Goal: Transaction & Acquisition: Purchase product/service

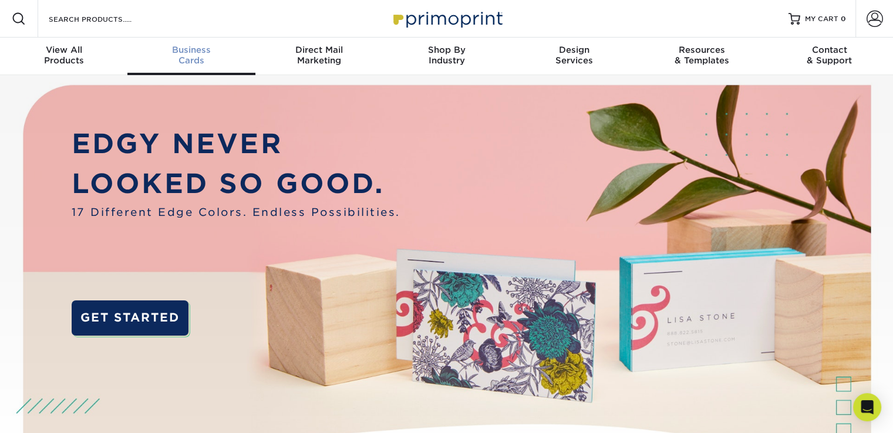
click at [188, 52] on span "Business" at bounding box center [190, 50] width 127 height 11
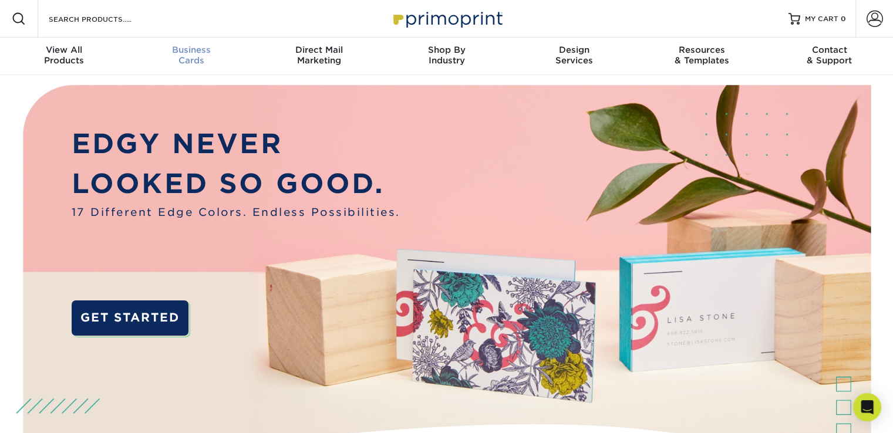
scroll to position [1, 0]
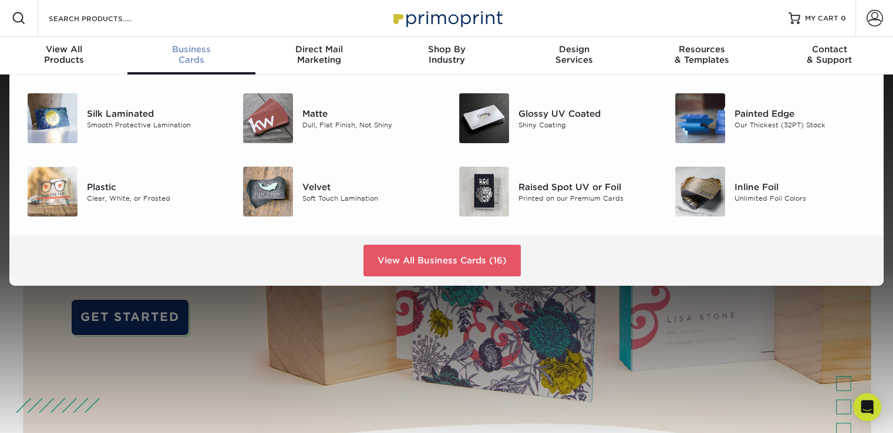
click at [176, 59] on div "Business Cards" at bounding box center [190, 54] width 127 height 21
click at [318, 113] on div "Matte" at bounding box center [369, 113] width 135 height 13
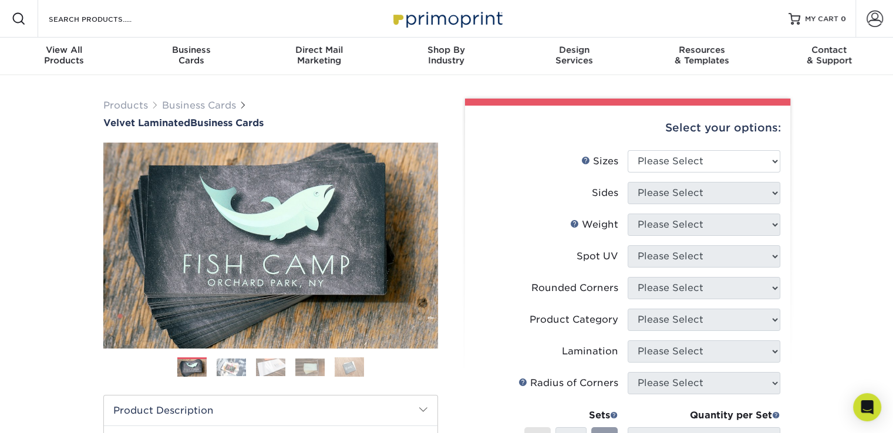
scroll to position [67, 0]
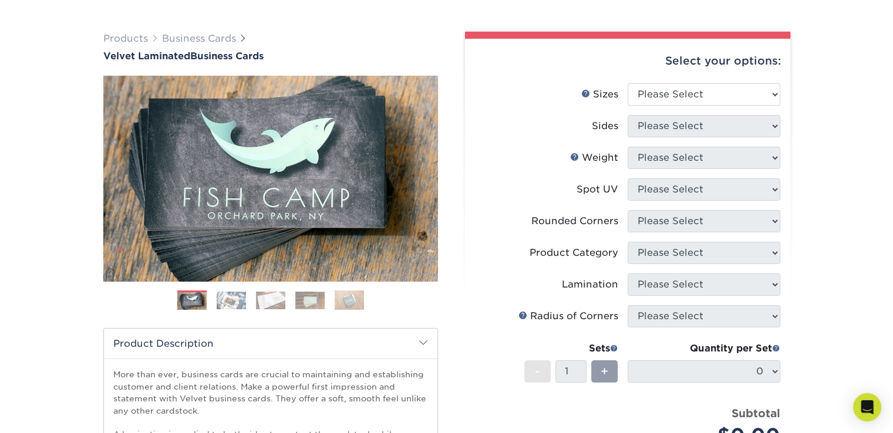
click at [227, 295] on img at bounding box center [231, 301] width 29 height 18
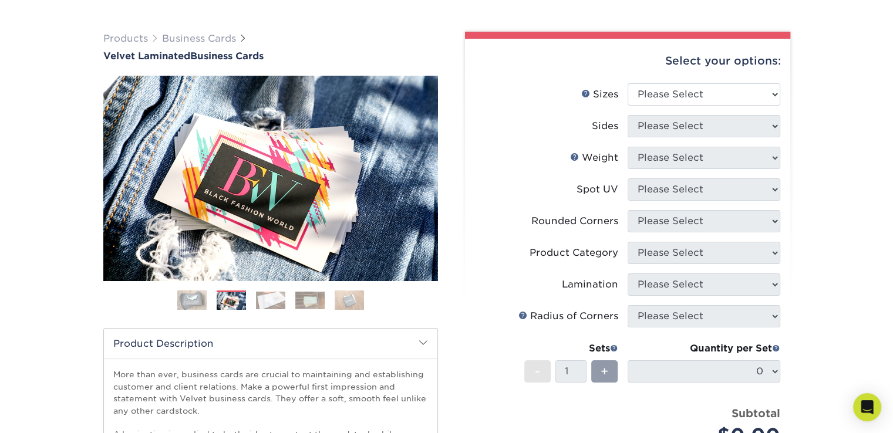
click at [270, 300] on img at bounding box center [270, 301] width 29 height 18
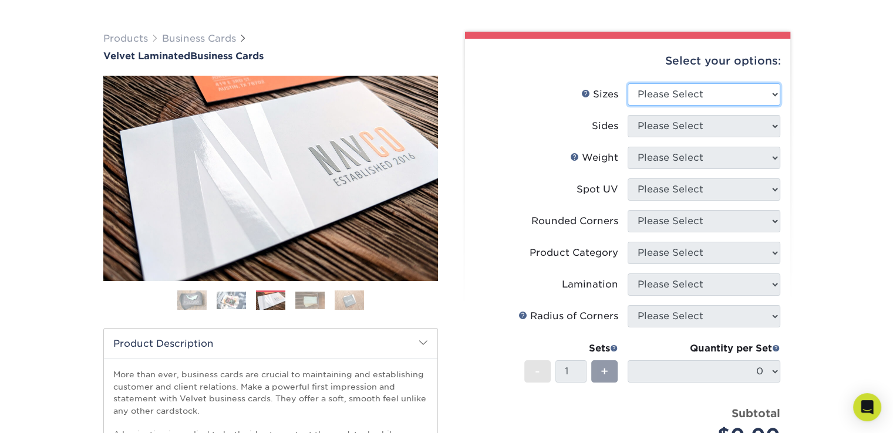
click at [662, 92] on select "Please Select 1.5" x 3.5" - Mini 1.75" x 3.5" - Mini 2" x 2" - Square 2" x 3" -…" at bounding box center [704, 94] width 153 height 22
select select "2.00x3.50"
click at [628, 83] on select "Please Select 1.5" x 3.5" - Mini 1.75" x 3.5" - Mini 2" x 2" - Square 2" x 3" -…" at bounding box center [704, 94] width 153 height 22
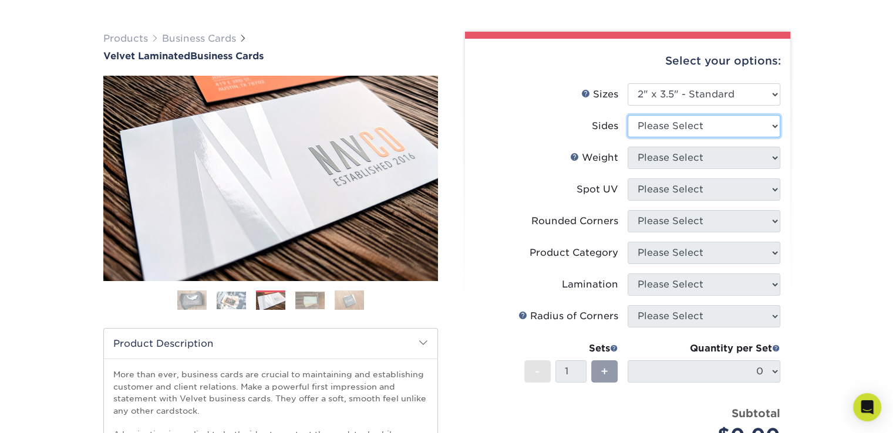
click at [679, 132] on select "Please Select Print Both Sides Print Front Only" at bounding box center [704, 126] width 153 height 22
select select "32d3c223-f82c-492b-b915-ba065a00862f"
click at [628, 115] on select "Please Select Print Both Sides Print Front Only" at bounding box center [704, 126] width 153 height 22
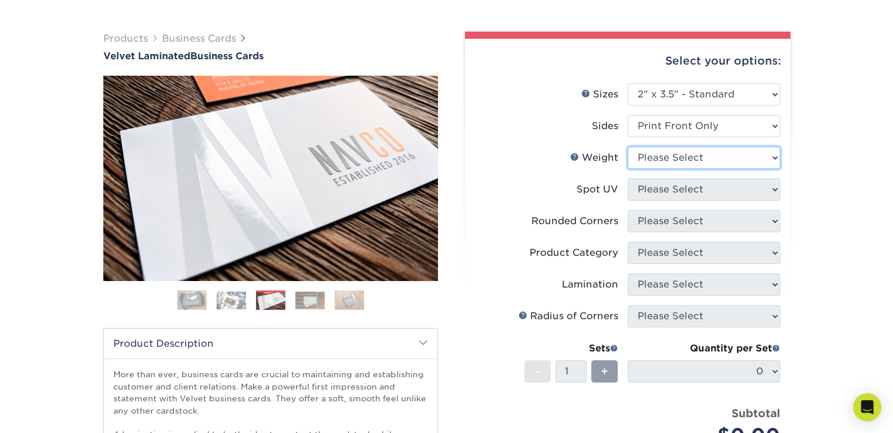
click at [676, 162] on select "Please Select 16PT" at bounding box center [704, 158] width 153 height 22
select select "16PT"
click at [628, 147] on select "Please Select 16PT" at bounding box center [704, 158] width 153 height 22
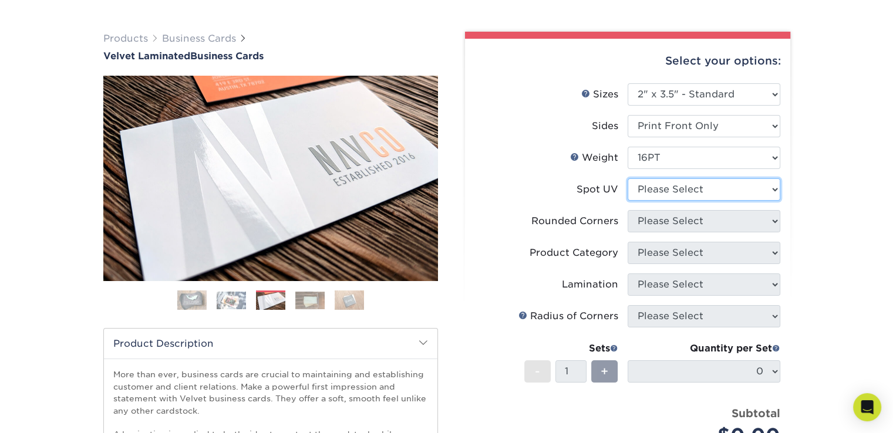
click at [668, 185] on select "Please Select No Spot UV Front Only" at bounding box center [704, 190] width 153 height 22
select select "1"
click at [628, 179] on select "Please Select No Spot UV Front Only" at bounding box center [704, 190] width 153 height 22
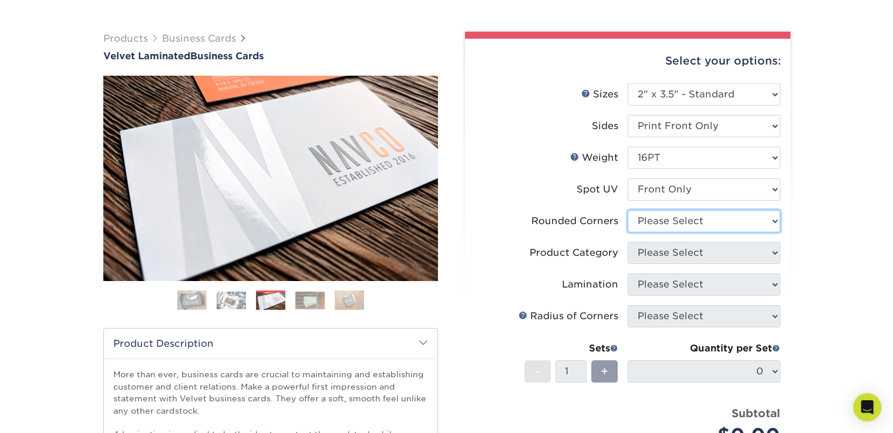
click at [665, 223] on select "Please Select Yes - Round 2 Corners Yes - Round 4 Corners No" at bounding box center [704, 221] width 153 height 22
select select "0"
click at [628, 210] on select "Please Select Yes - Round 2 Corners Yes - Round 4 Corners No" at bounding box center [704, 221] width 153 height 22
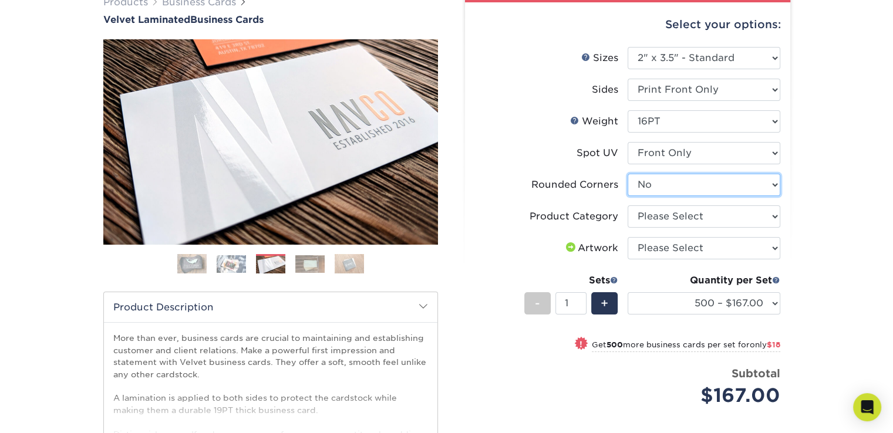
scroll to position [105, 0]
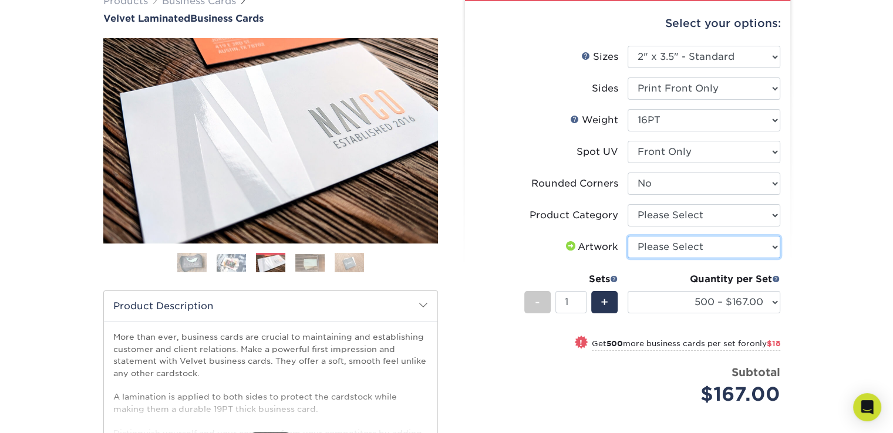
click at [755, 251] on select "Please Select I will upload files I need a design - $100" at bounding box center [704, 247] width 153 height 22
select select "upload"
click at [628, 236] on select "Please Select I will upload files I need a design - $100" at bounding box center [704, 247] width 153 height 22
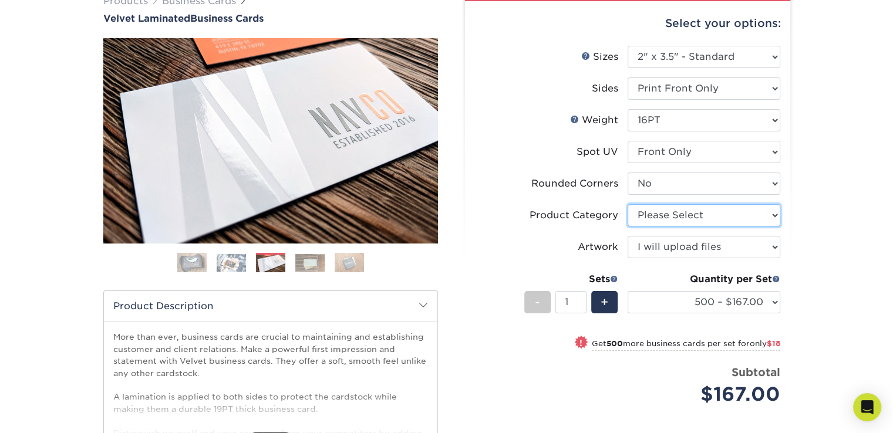
click at [648, 210] on select "Please Select Business Cards" at bounding box center [704, 215] width 153 height 22
select select "3b5148f1-0588-4f88-a218-97bcfdce65c1"
click at [628, 204] on select "Please Select Business Cards" at bounding box center [704, 215] width 153 height 22
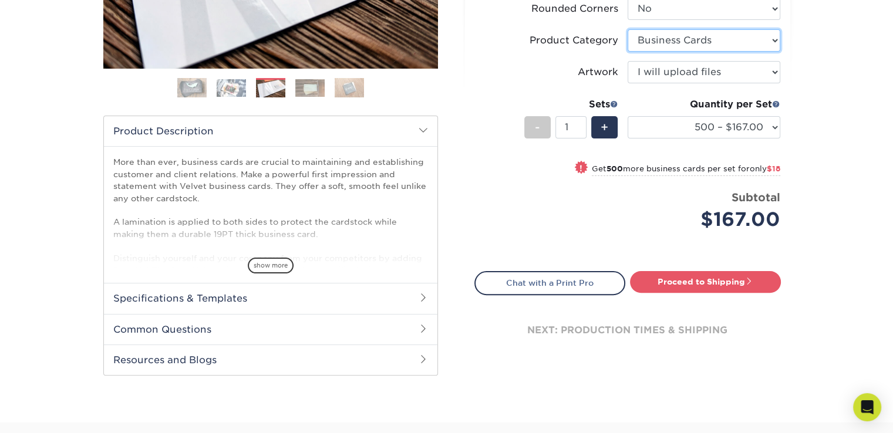
scroll to position [281, 0]
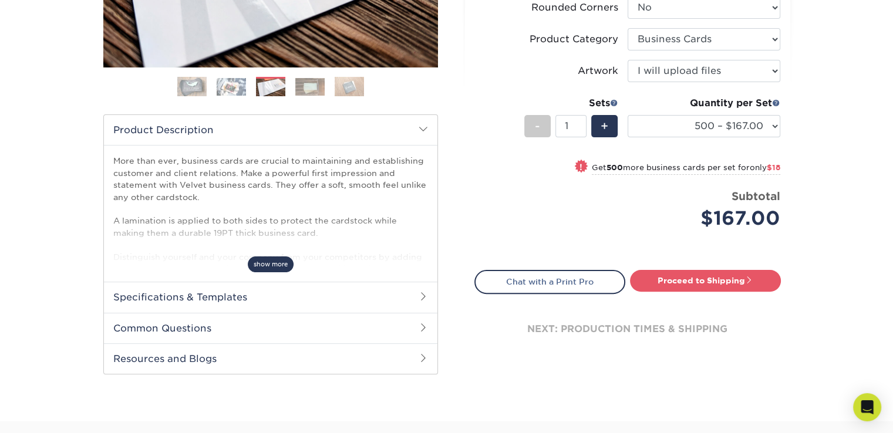
click at [270, 263] on span "show more" at bounding box center [271, 265] width 46 height 16
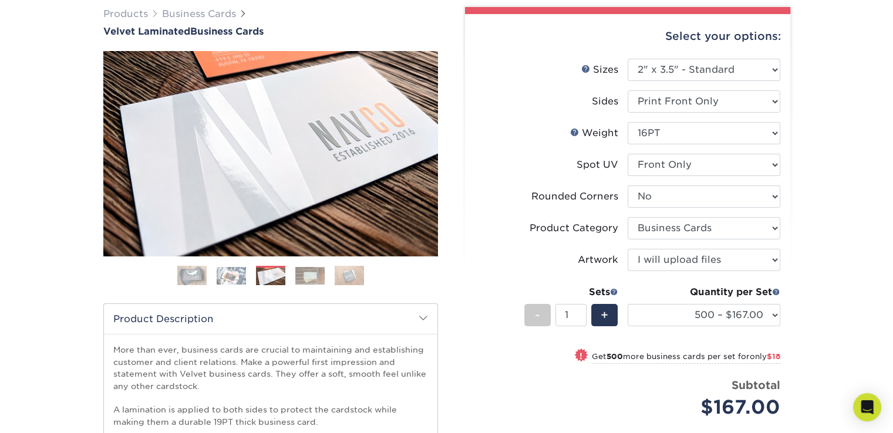
scroll to position [92, 0]
click at [221, 279] on img at bounding box center [231, 276] width 29 height 18
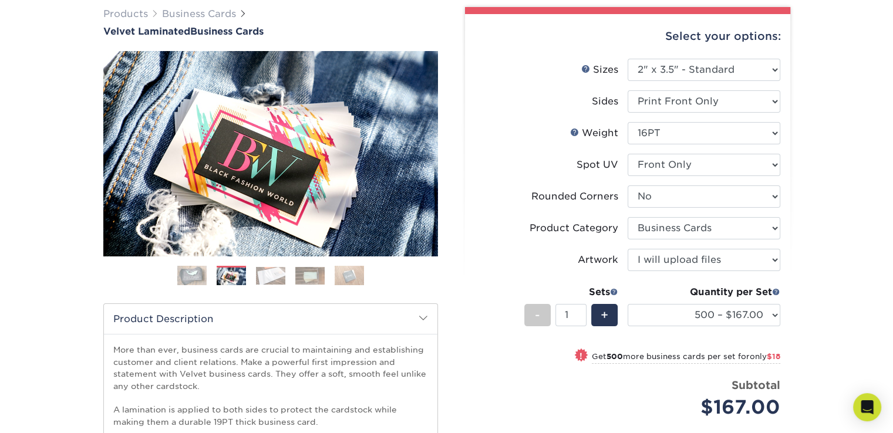
click at [273, 270] on img at bounding box center [270, 276] width 29 height 18
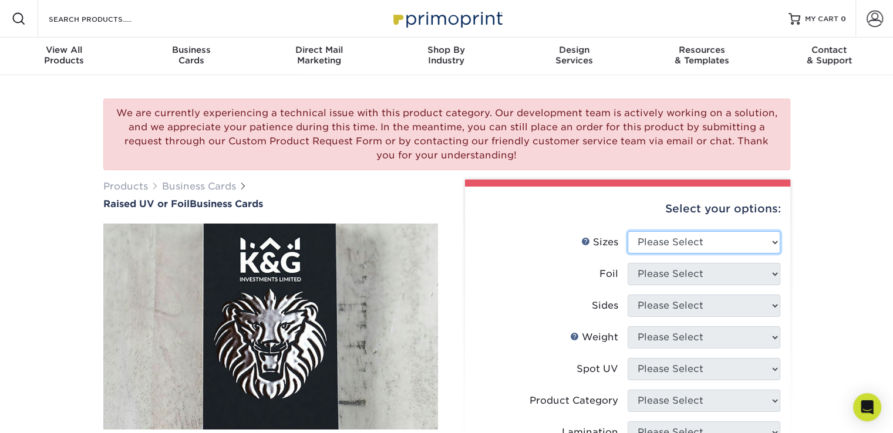
click at [721, 240] on select "Please Select 2" x 3.5" - Standard" at bounding box center [704, 242] width 153 height 22
click at [664, 287] on li "Foil Please Select" at bounding box center [627, 279] width 305 height 32
click at [562, 279] on label "Foil" at bounding box center [551, 274] width 153 height 22
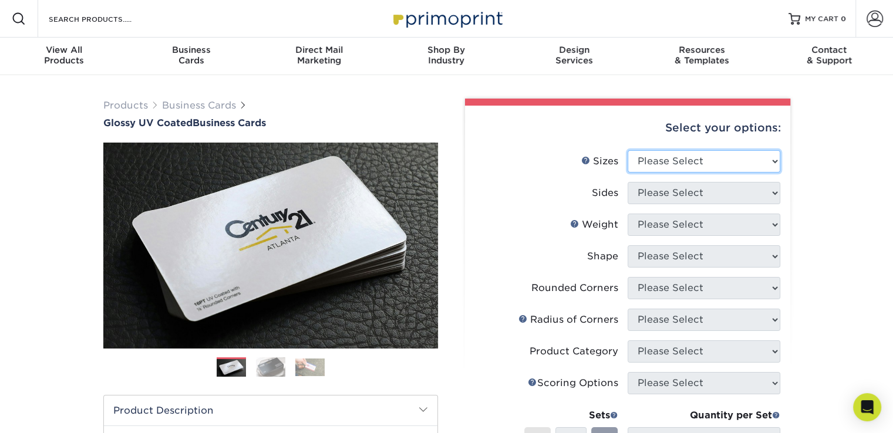
click at [665, 150] on select "Please Select 1.5" x 3.5" - Mini 1.75" x 3.5" - Mini 2" x 2" - Square 2" x 3" -…" at bounding box center [704, 161] width 153 height 22
select select "2.00x3.50"
click at [628, 150] on select "Please Select 1.5" x 3.5" - Mini 1.75" x 3.5" - Mini 2" x 2" - Square 2" x 3" -…" at bounding box center [704, 161] width 153 height 22
click at [667, 159] on select "Please Select 1.5" x 3.5" - Mini 1.75" x 3.5" - Mini 2" x 2" - Square 2" x 3" -…" at bounding box center [704, 161] width 153 height 22
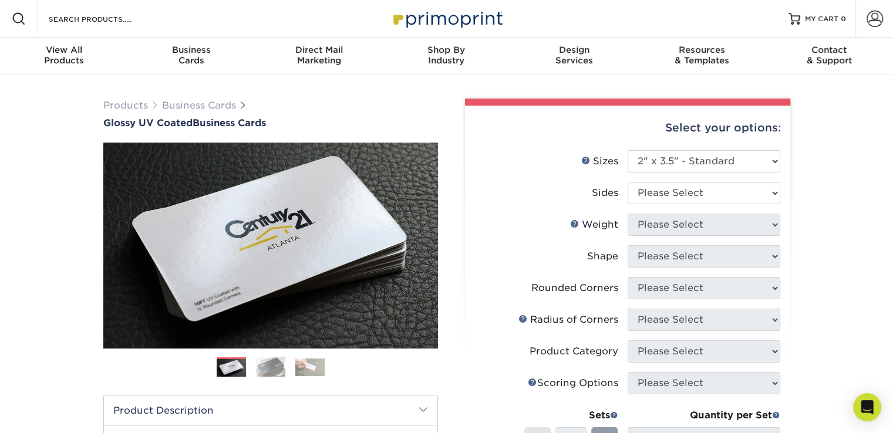
click at [559, 223] on label "Weight Help Weight" at bounding box center [551, 225] width 153 height 22
click at [668, 196] on select "Please Select Print Both Sides Print Front Only" at bounding box center [704, 193] width 153 height 22
select select "32d3c223-f82c-492b-b915-ba065a00862f"
click at [628, 182] on select "Please Select Print Both Sides Print Front Only" at bounding box center [704, 193] width 153 height 22
click at [651, 222] on select "Please Select 16PT 14PT" at bounding box center [704, 225] width 153 height 22
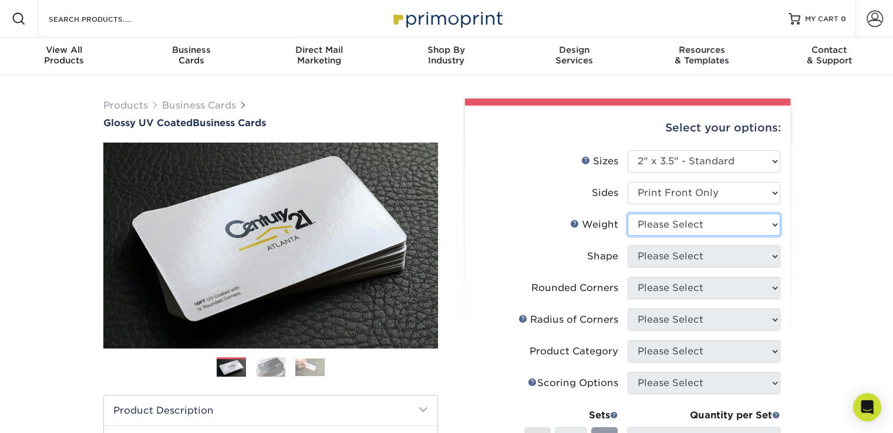
select select "16PT"
click at [628, 214] on select "Please Select 16PT 14PT" at bounding box center [704, 225] width 153 height 22
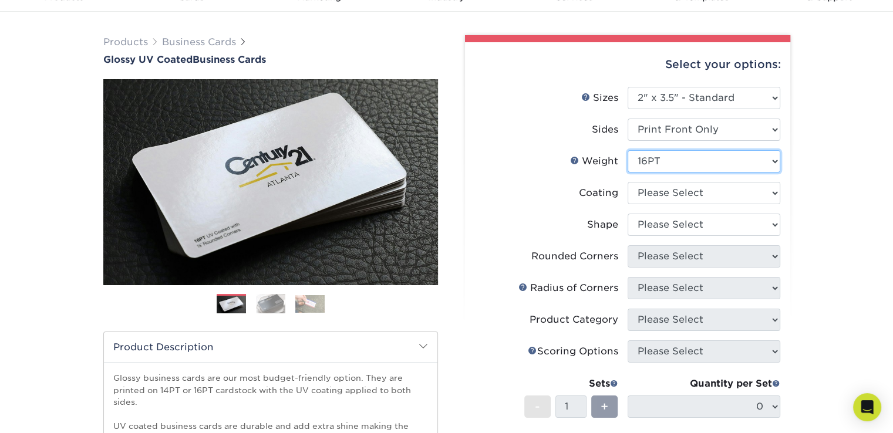
scroll to position [65, 0]
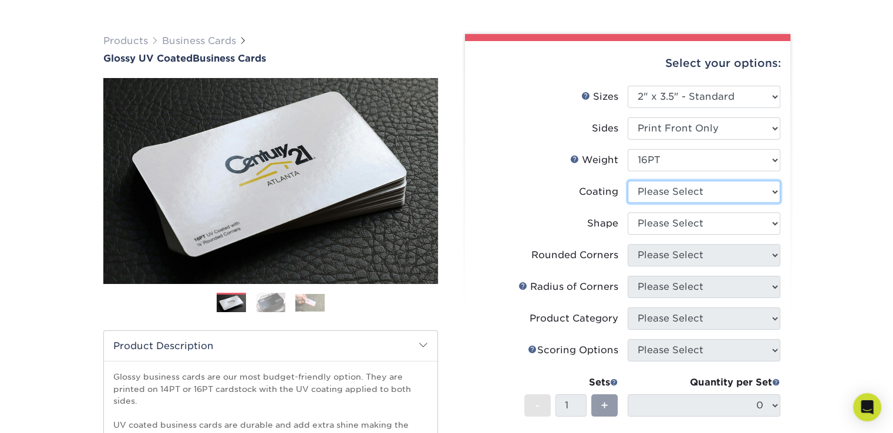
click at [651, 188] on select at bounding box center [704, 192] width 153 height 22
click at [628, 181] on select at bounding box center [704, 192] width 153 height 22
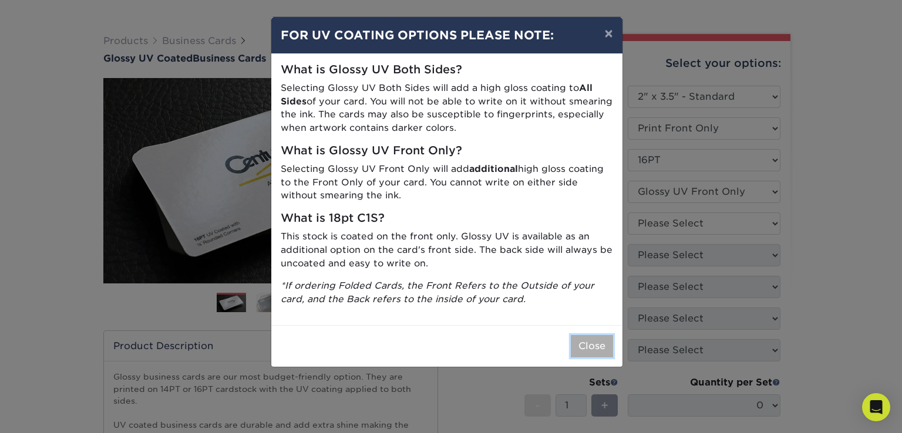
click at [599, 339] on button "Close" at bounding box center [592, 346] width 42 height 22
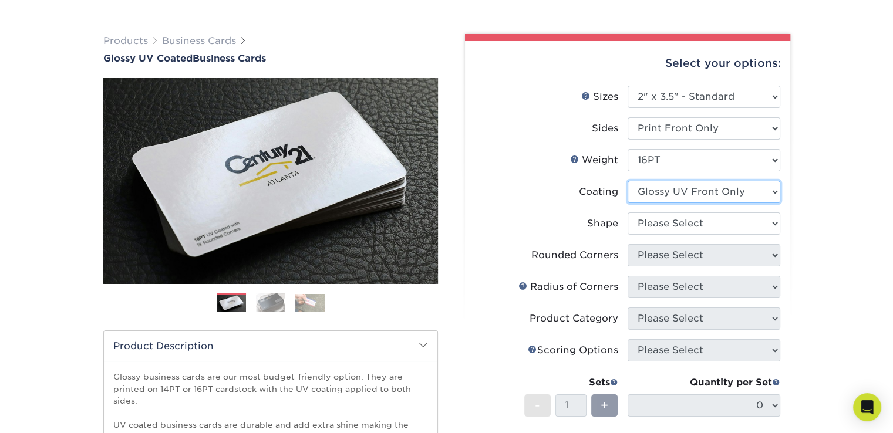
click at [675, 192] on select at bounding box center [704, 192] width 153 height 22
click at [628, 181] on select at bounding box center [704, 192] width 153 height 22
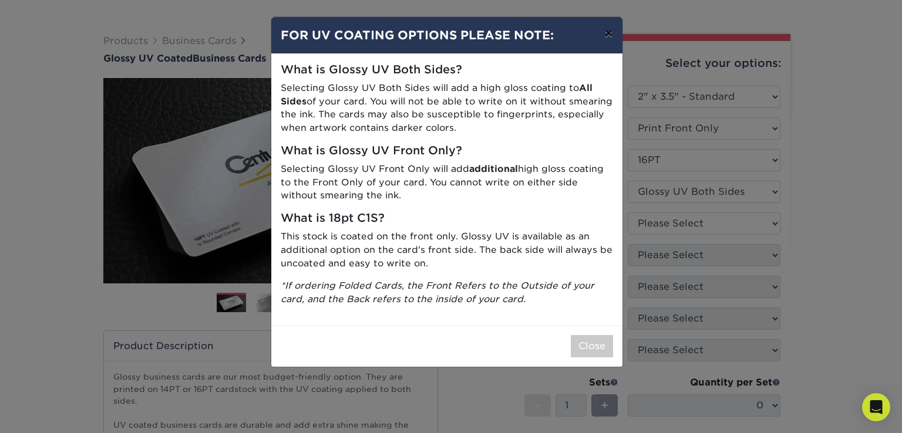
click at [611, 38] on button "×" at bounding box center [608, 33] width 27 height 33
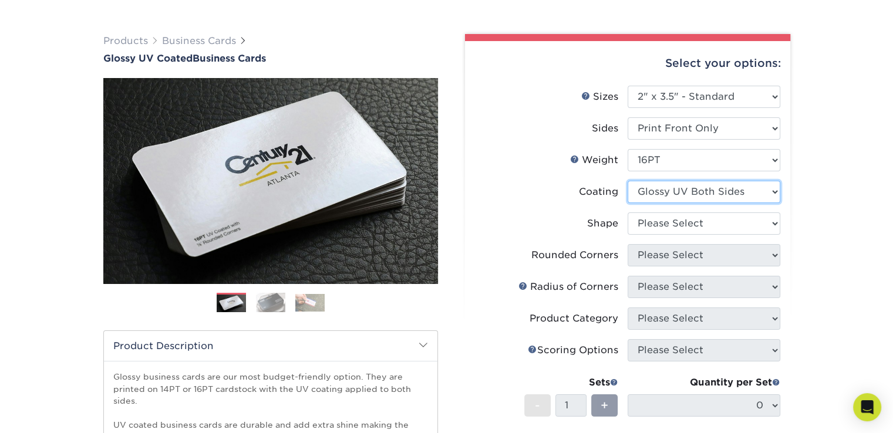
click at [683, 186] on select at bounding box center [704, 192] width 153 height 22
select select "-1"
click at [628, 181] on select at bounding box center [704, 192] width 153 height 22
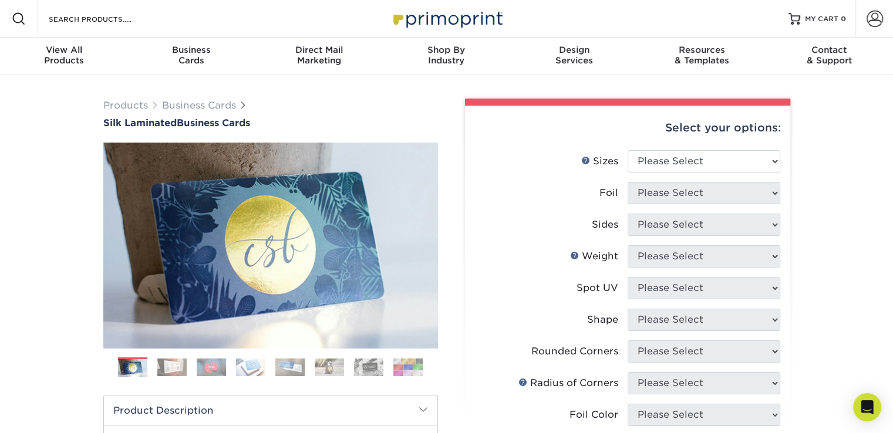
click at [679, 172] on li "Sizes Help Sizes Please Select 1.5" x 3.5" - Mini 1.75" x 3.5" - Mini 2" x 2" -…" at bounding box center [627, 166] width 305 height 32
click at [668, 163] on select "Please Select 1.5" x 3.5" - Mini 1.75" x 3.5" - Mini 2" x 2" - Square 2" x 3" -…" at bounding box center [704, 161] width 153 height 22
click at [405, 233] on img at bounding box center [270, 245] width 335 height 335
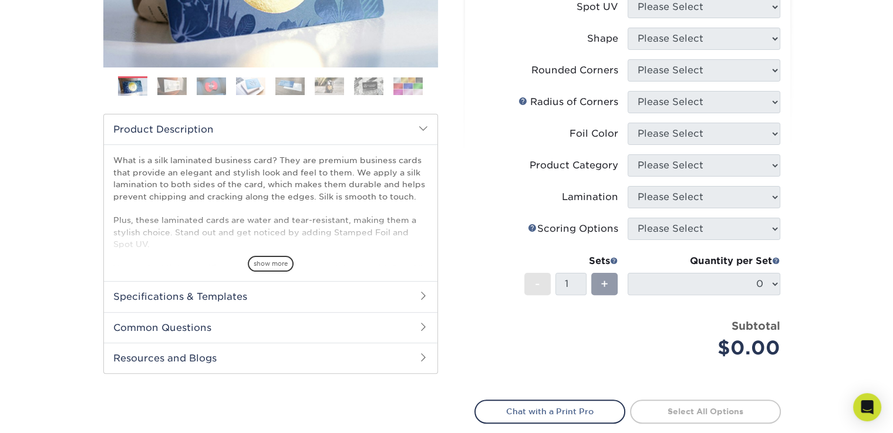
scroll to position [23, 0]
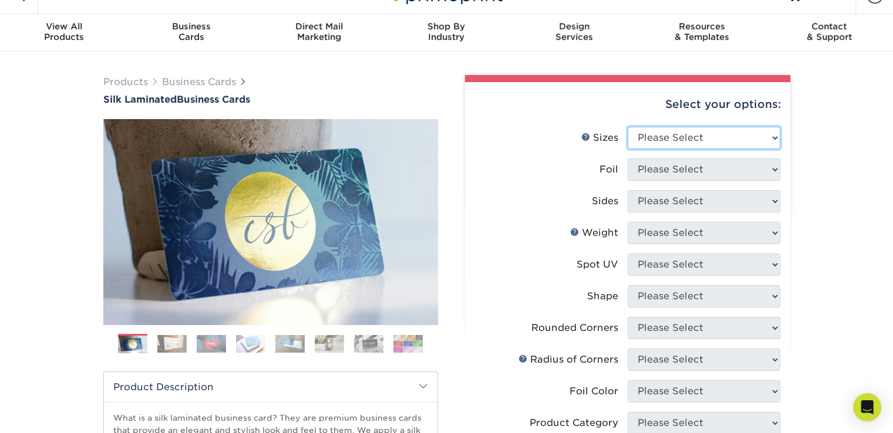
click at [687, 132] on select "Please Select 1.5" x 3.5" - Mini 1.75" x 3.5" - Mini 2" x 2" - Square 2" x 3" -…" at bounding box center [704, 138] width 153 height 22
select select "2.00x3.50"
click at [628, 127] on select "Please Select 1.5" x 3.5" - Mini 1.75" x 3.5" - Mini 2" x 2" - Square 2" x 3" -…" at bounding box center [704, 138] width 153 height 22
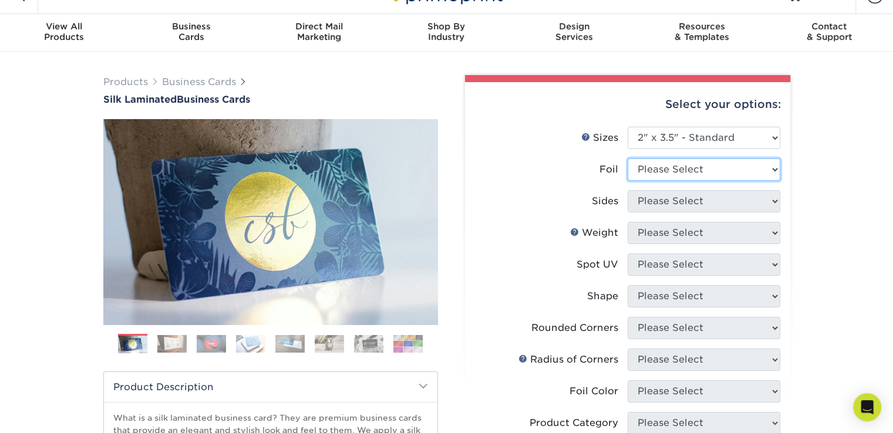
click at [670, 169] on select "Please Select Yes No" at bounding box center [704, 170] width 153 height 22
select select "1"
click at [628, 159] on select "Please Select Yes No" at bounding box center [704, 170] width 153 height 22
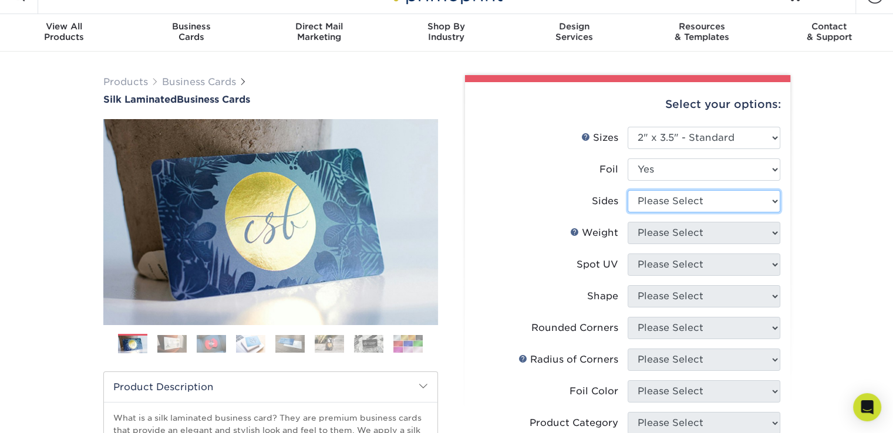
click at [657, 201] on select "Please Select Print Both Sides - Foil Both Sides Print Both Sides - Foil Front …" at bounding box center [704, 201] width 153 height 22
select select "e9e9dfb3-fba1-4d60-972c-fd9ca5904d33"
click at [628, 190] on select "Please Select Print Both Sides - Foil Both Sides Print Both Sides - Foil Front …" at bounding box center [704, 201] width 153 height 22
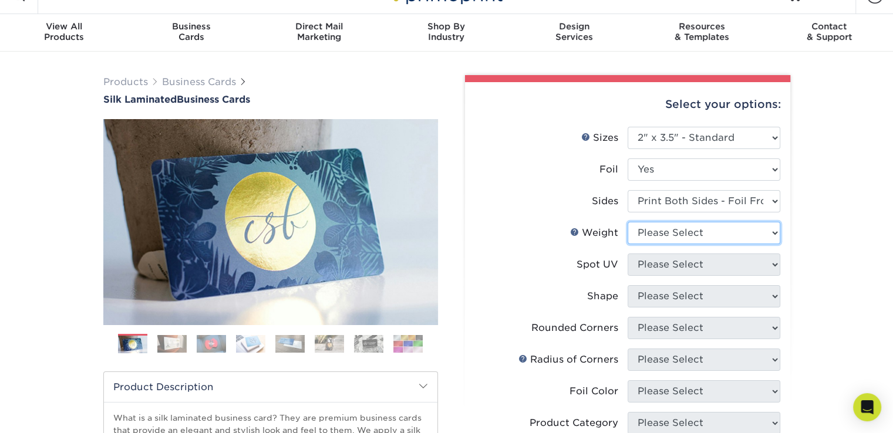
click at [660, 238] on select "Please Select 16PT" at bounding box center [704, 233] width 153 height 22
select select "16PT"
click at [628, 222] on select "Please Select 16PT" at bounding box center [704, 233] width 153 height 22
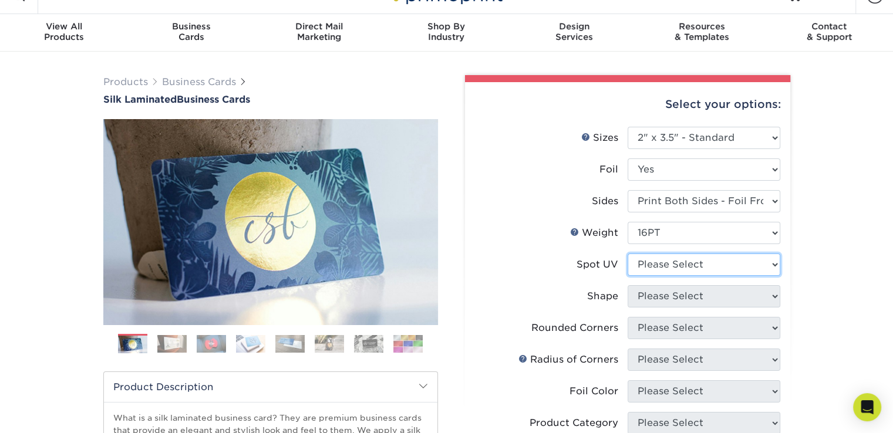
click at [658, 266] on select "Please Select No Spot UV Front and Back (Both Sides) Front Only Back Only" at bounding box center [704, 265] width 153 height 22
select select "3"
click at [628, 254] on select "Please Select No Spot UV Front and Back (Both Sides) Front Only Back Only" at bounding box center [704, 265] width 153 height 22
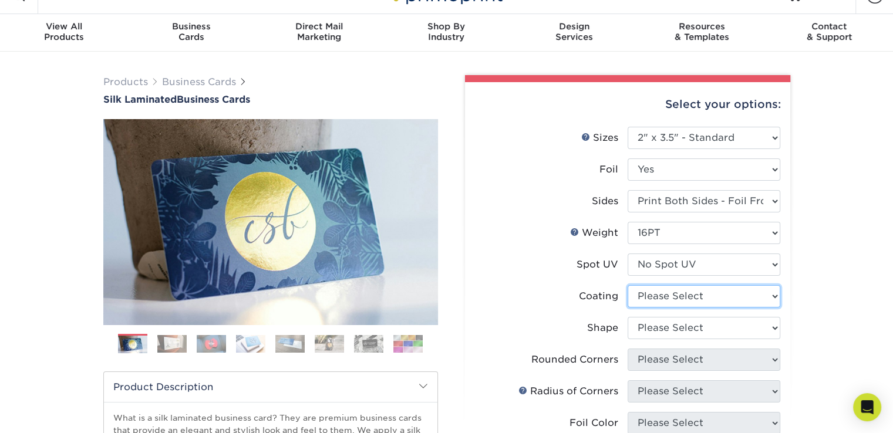
click at [661, 291] on select at bounding box center [704, 296] width 153 height 22
select select "3e7618de-abca-4bda-9f97-8b9129e913d8"
click at [628, 285] on select at bounding box center [704, 296] width 153 height 22
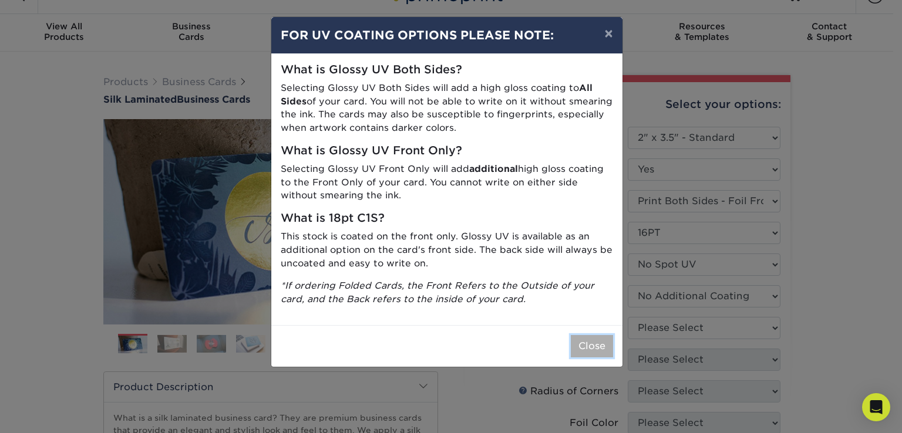
click at [592, 341] on button "Close" at bounding box center [592, 346] width 42 height 22
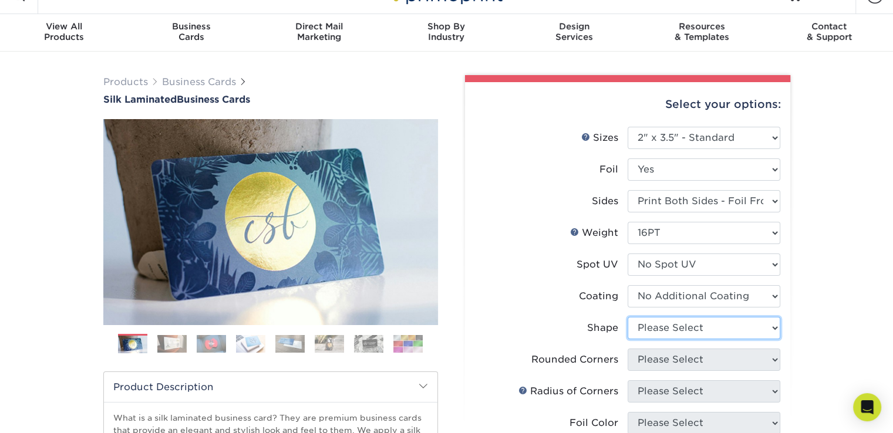
click at [685, 326] on select "Please Select Standard" at bounding box center [704, 328] width 153 height 22
select select "standard"
click at [628, 317] on select "Please Select Standard" at bounding box center [704, 328] width 153 height 22
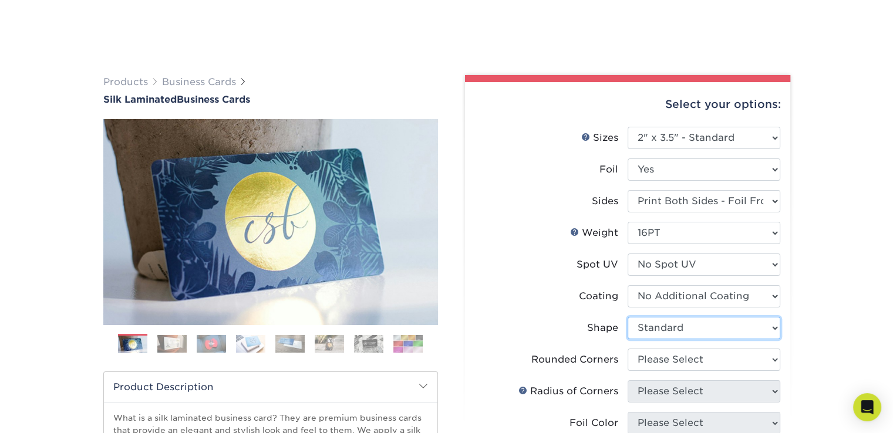
scroll to position [159, 0]
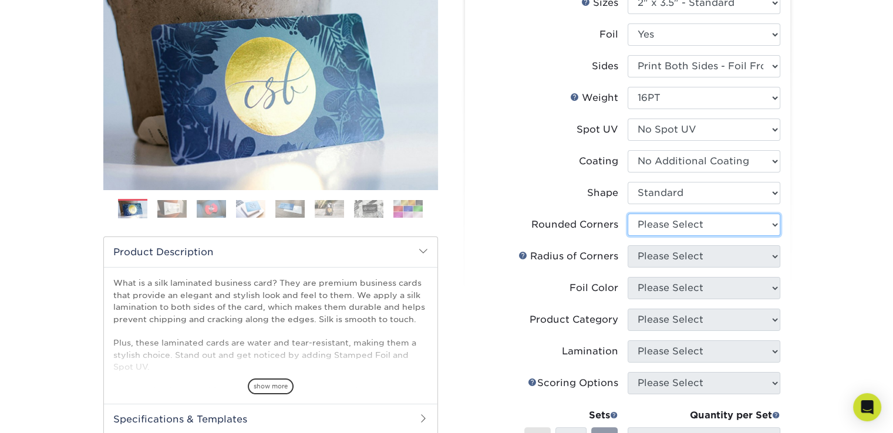
click at [673, 225] on select "Please Select Yes - Round 2 Corners Yes - Round 4 Corners No" at bounding box center [704, 225] width 153 height 22
select select "0"
click at [628, 214] on select "Please Select Yes - Round 2 Corners Yes - Round 4 Corners No" at bounding box center [704, 225] width 153 height 22
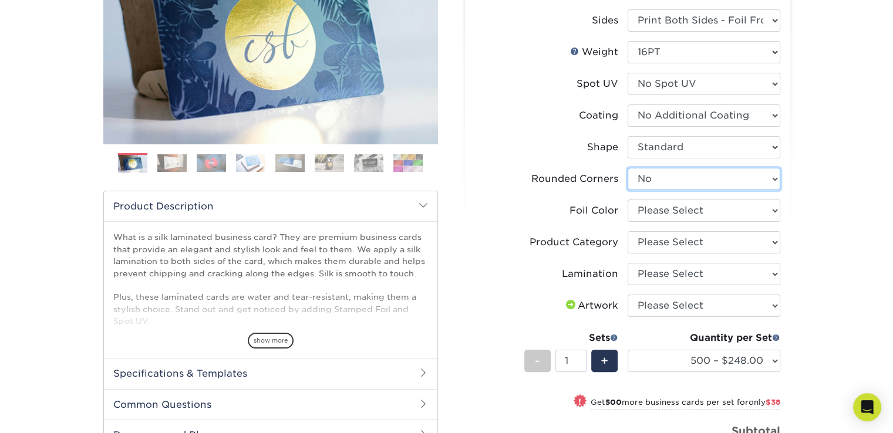
scroll to position [206, 0]
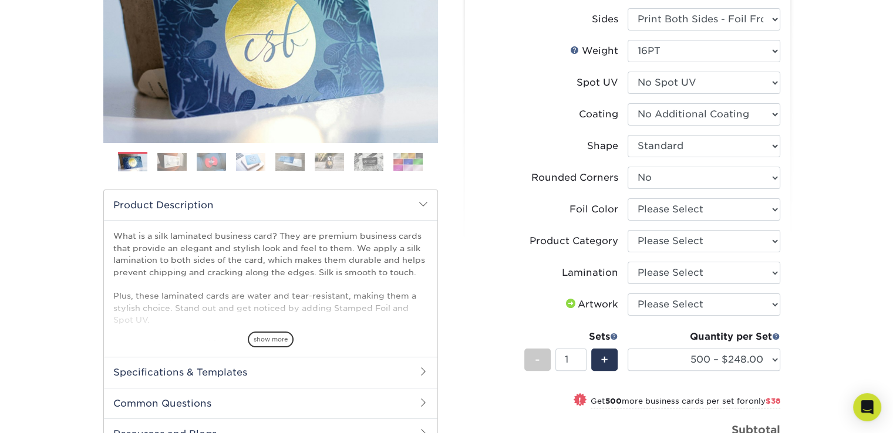
click at [682, 220] on li "Foil Color Please Select Silver Foil Black Foil Blue Foil Copper Foil Gold Foil…" at bounding box center [627, 214] width 305 height 32
click at [674, 213] on select "Please Select Silver Foil Black Foil Blue Foil Copper Foil Gold Foil Red Foil R…" at bounding box center [704, 209] width 153 height 22
select select "e482a702-b595-48f4-8488-80b31f3aa6bc"
click at [628, 198] on select "Please Select Silver Foil Black Foil Blue Foil Copper Foil Gold Foil Red Foil R…" at bounding box center [704, 209] width 153 height 22
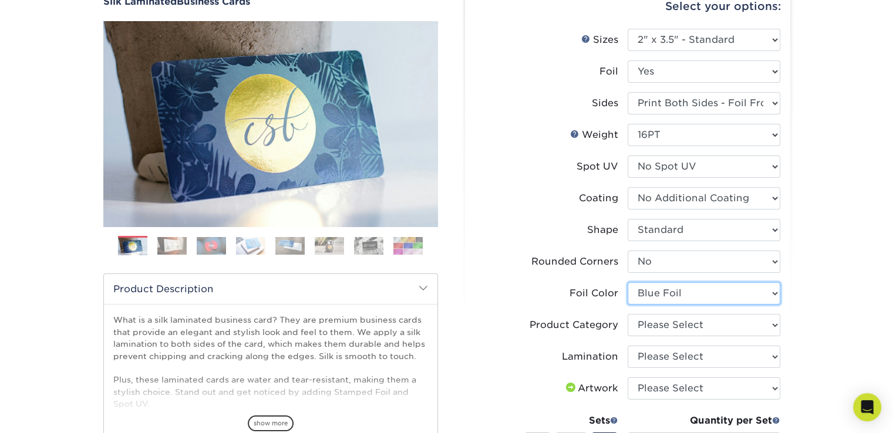
scroll to position [0, 0]
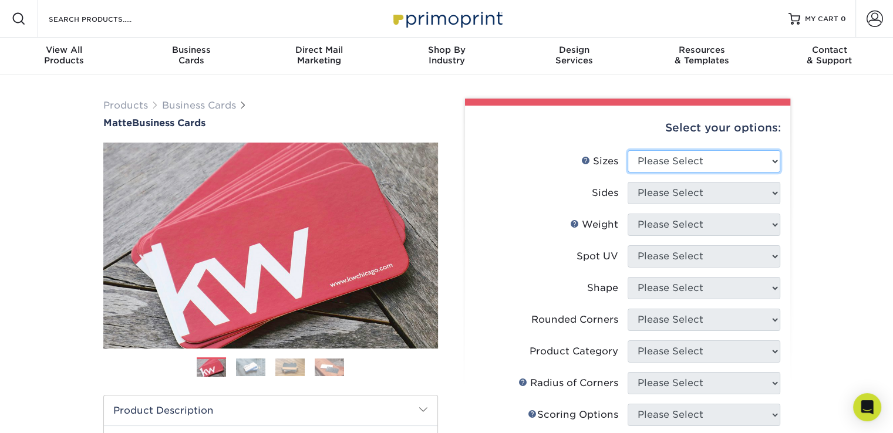
click at [651, 159] on select "Please Select 1.5" x 3.5" - Mini 1.75" x 3.5" - Mini 2" x 2" - Square 2" x 3" -…" at bounding box center [704, 161] width 153 height 22
select select "2.00x3.50"
click at [628, 150] on select "Please Select 1.5" x 3.5" - Mini 1.75" x 3.5" - Mini 2" x 2" - Square 2" x 3" -…" at bounding box center [704, 161] width 153 height 22
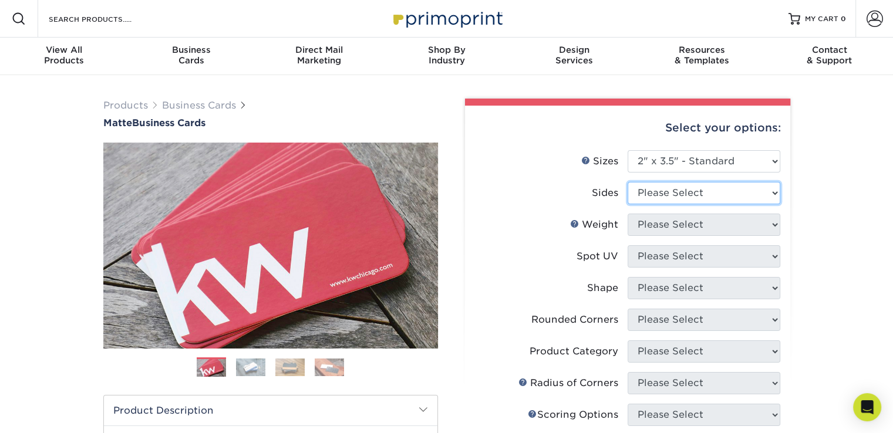
click at [671, 189] on select "Please Select Print Both Sides Print Front Only" at bounding box center [704, 193] width 153 height 22
select select "32d3c223-f82c-492b-b915-ba065a00862f"
click at [628, 182] on select "Please Select Print Both Sides Print Front Only" at bounding box center [704, 193] width 153 height 22
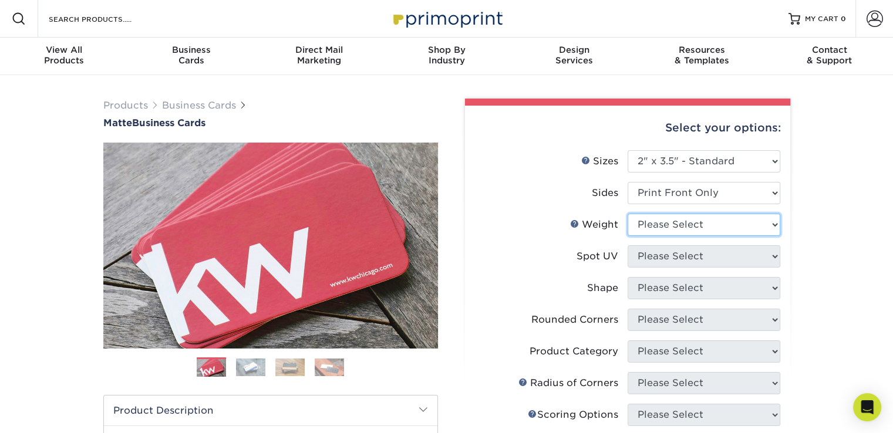
click at [651, 226] on select "Please Select 16PT 14PT" at bounding box center [704, 225] width 153 height 22
select select "16PT"
click at [628, 214] on select "Please Select 16PT 14PT" at bounding box center [704, 225] width 153 height 22
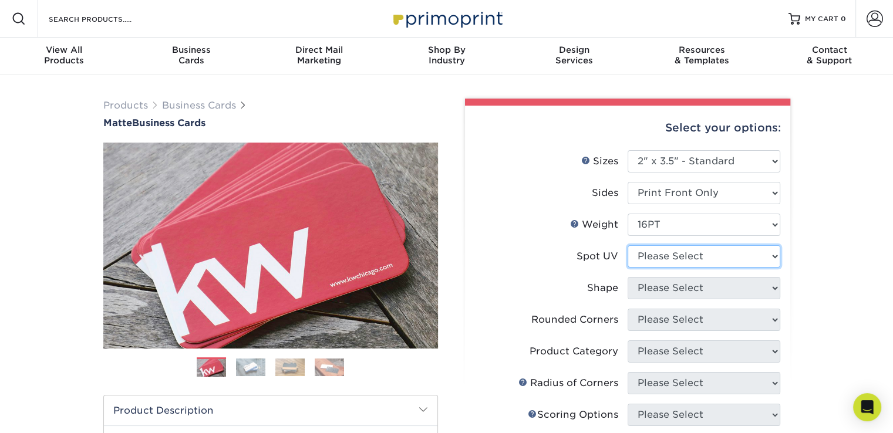
click at [666, 252] on select "Please Select No Spot UV Front Only" at bounding box center [704, 256] width 153 height 22
click at [628, 245] on select "Please Select No Spot UV Front Only" at bounding box center [704, 256] width 153 height 22
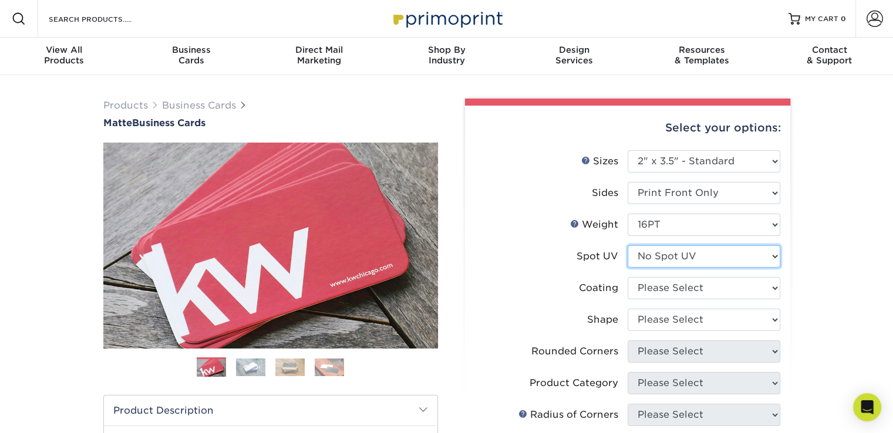
click at [669, 262] on select "Please Select No Spot UV Front Only" at bounding box center [704, 256] width 153 height 22
select select "1"
click at [628, 245] on select "Please Select No Spot UV Front Only" at bounding box center [704, 256] width 153 height 22
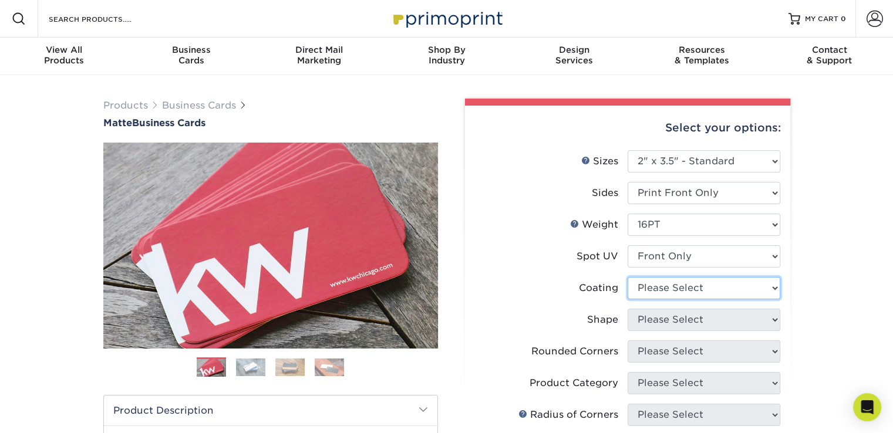
click at [652, 295] on select at bounding box center [704, 288] width 153 height 22
select select "121bb7b5-3b4d-429f-bd8d-bbf80e953313"
click at [628, 277] on select at bounding box center [704, 288] width 153 height 22
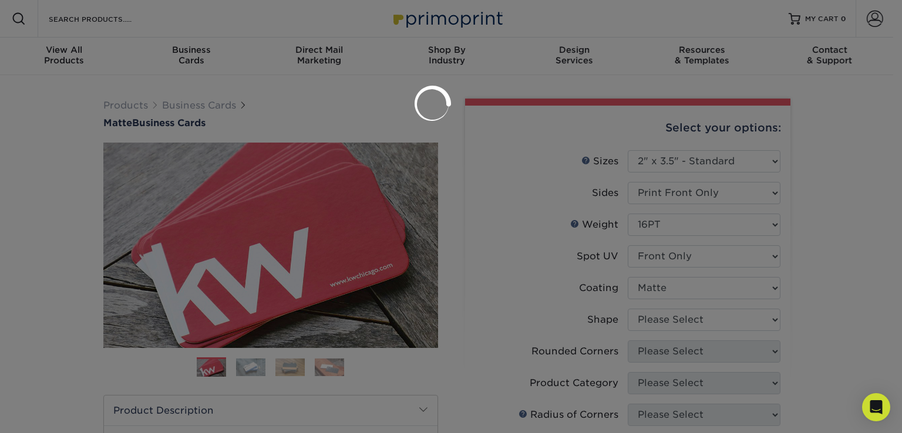
click at [655, 329] on div at bounding box center [451, 216] width 902 height 433
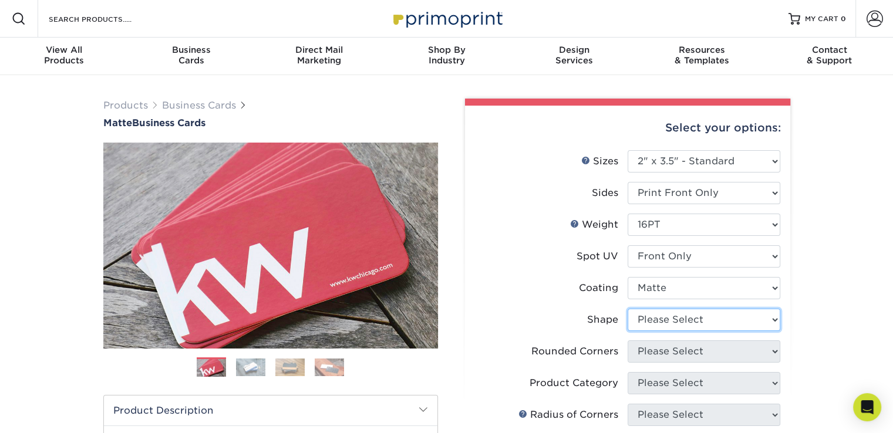
click at [682, 321] on select "Please Select Standard" at bounding box center [704, 320] width 153 height 22
select select "standard"
click at [628, 309] on select "Please Select Standard" at bounding box center [704, 320] width 153 height 22
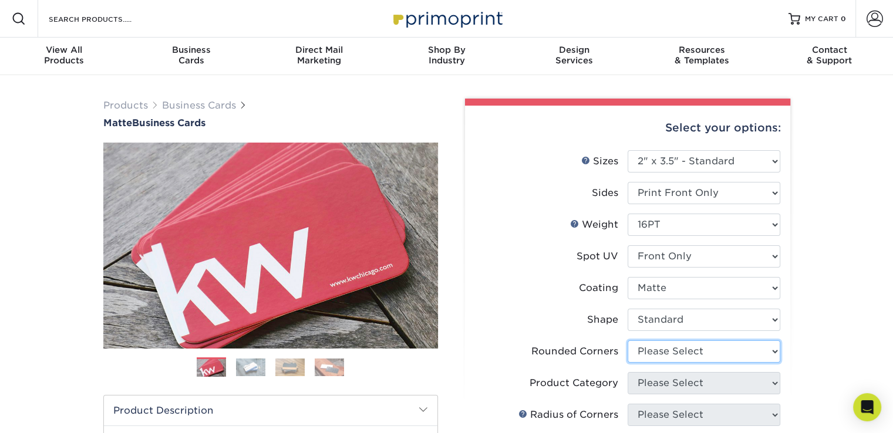
click at [665, 353] on select "Please Select Yes - Round 2 Corners Yes - Round 4 Corners No" at bounding box center [704, 352] width 153 height 22
click at [628, 341] on select "Please Select Yes - Round 2 Corners Yes - Round 4 Corners No" at bounding box center [704, 352] width 153 height 22
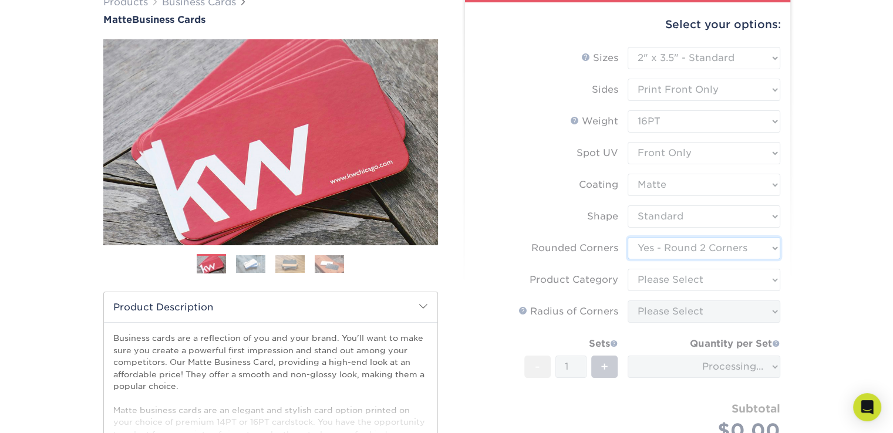
scroll to position [160, 0]
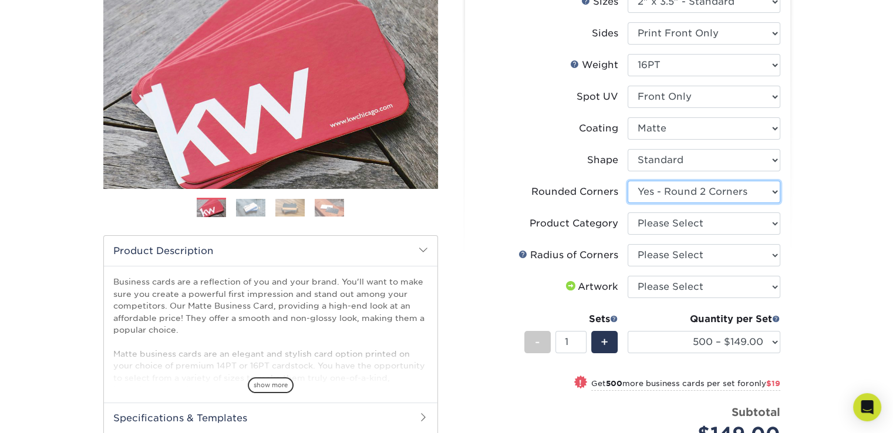
click at [717, 192] on select "Please Select Yes - Round 2 Corners Yes - Round 4 Corners No" at bounding box center [704, 192] width 153 height 22
select select "7672df9e-0e0a-464d-8e1f-920c575e4da3"
click at [628, 181] on select "Please Select Yes - Round 2 Corners Yes - Round 4 Corners No" at bounding box center [704, 192] width 153 height 22
click at [663, 221] on select "Please Select Business Cards" at bounding box center [704, 224] width 153 height 22
select select "3b5148f1-0588-4f88-a218-97bcfdce65c1"
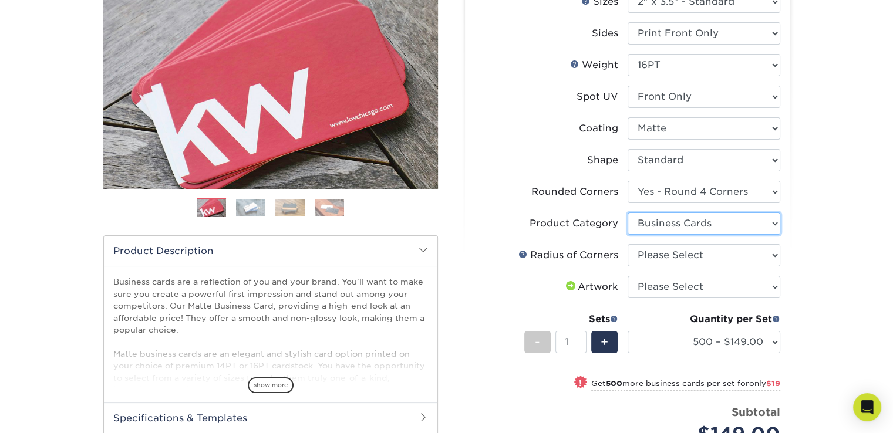
click at [628, 213] on select "Please Select Business Cards" at bounding box center [704, 224] width 153 height 22
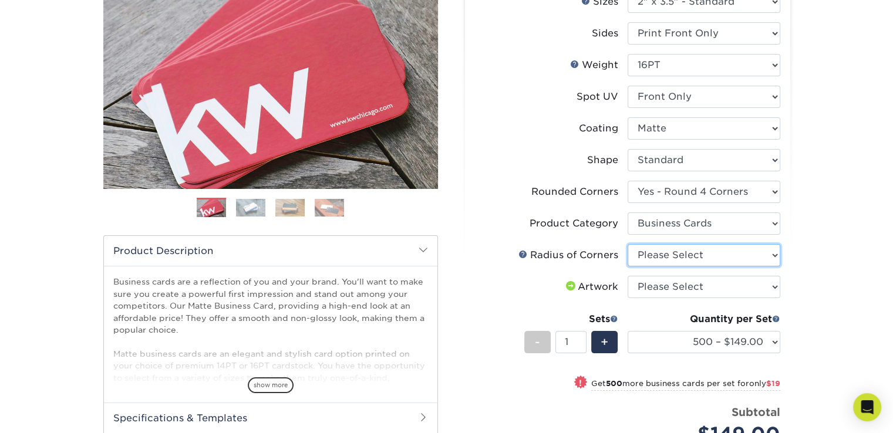
click at [661, 250] on select "Please Select Rounded 1/8" Rounded 1/4"" at bounding box center [704, 255] width 153 height 22
select select "589680c7-ee9a-431b-9d12-d7aeb1386a97"
click at [628, 244] on select "Please Select Rounded 1/8" Rounded 1/4"" at bounding box center [704, 255] width 153 height 22
click at [699, 294] on select "Please Select I will upload files I need a design - $100" at bounding box center [704, 287] width 153 height 22
select select "upload"
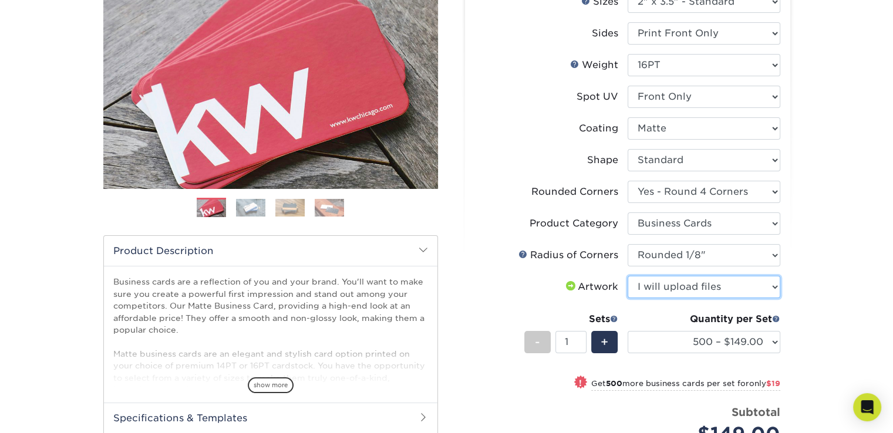
click at [628, 276] on select "Please Select I will upload files I need a design - $100" at bounding box center [704, 287] width 153 height 22
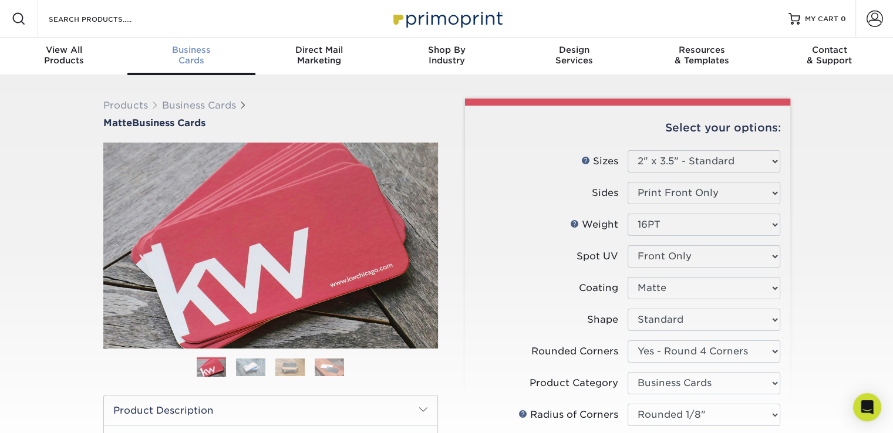
scroll to position [0, 0]
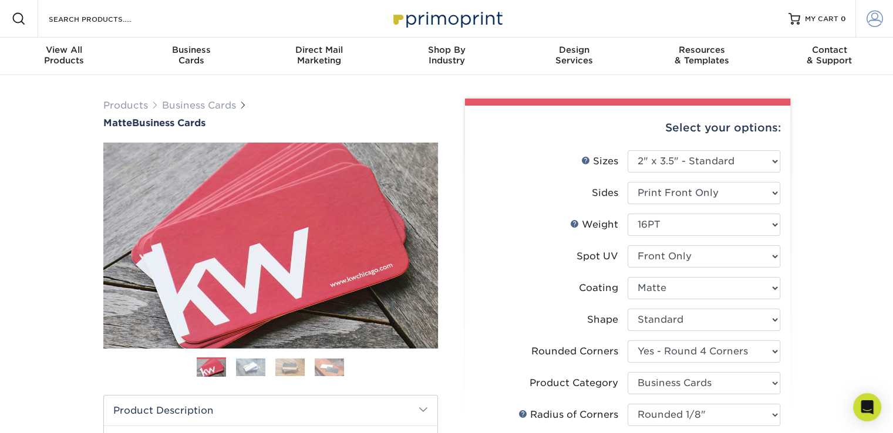
click at [876, 15] on span at bounding box center [875, 19] width 16 height 16
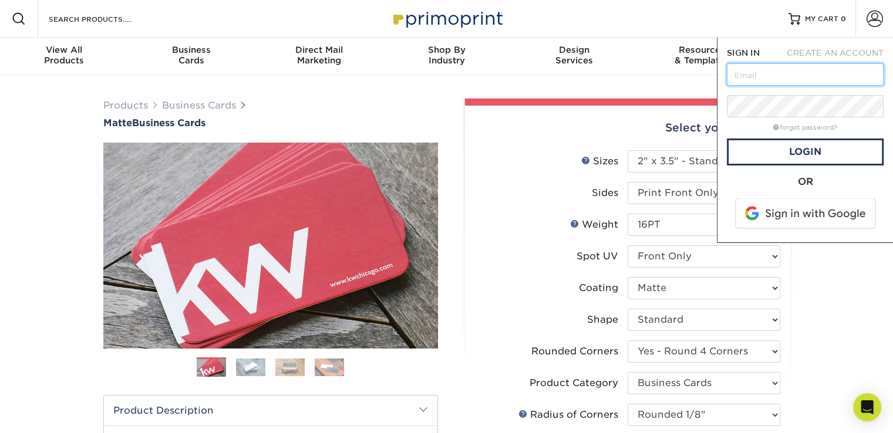
click at [770, 76] on input "text" at bounding box center [805, 74] width 157 height 22
type input "[EMAIL_ADDRESS][DOMAIN_NAME]"
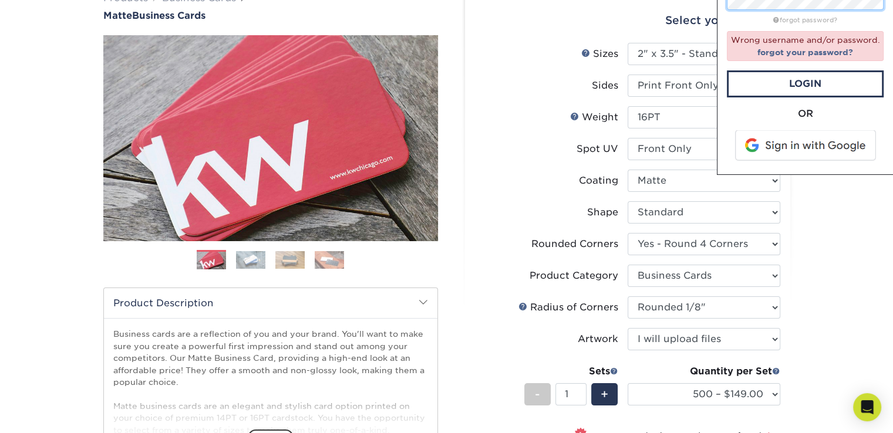
scroll to position [106, 0]
